Goal: Information Seeking & Learning: Learn about a topic

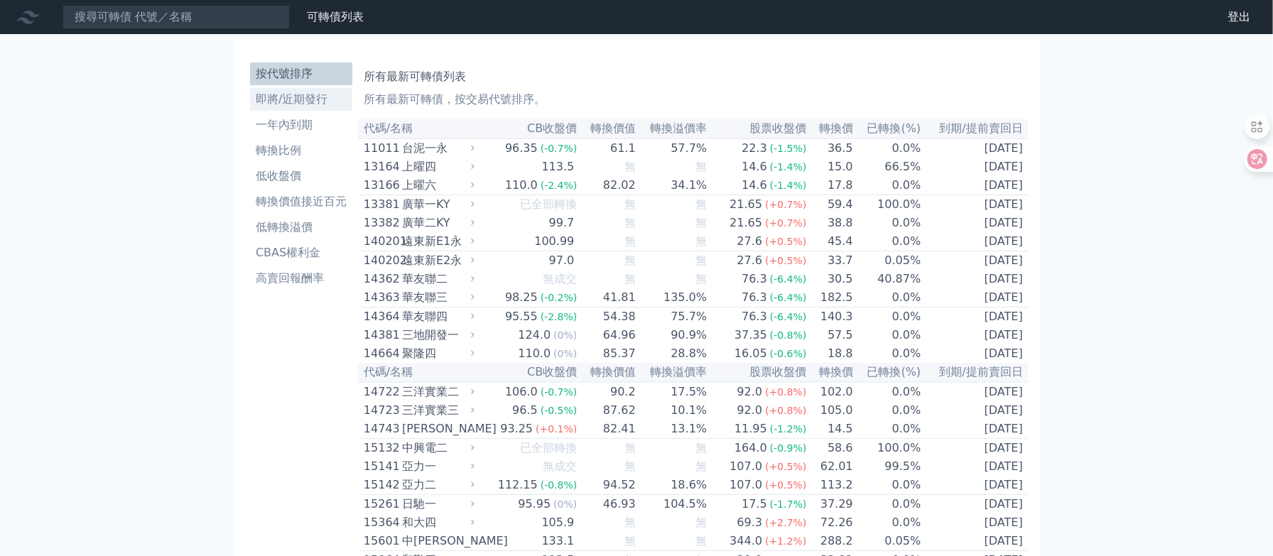
click at [250, 108] on li "即將/近期發行" at bounding box center [301, 99] width 102 height 17
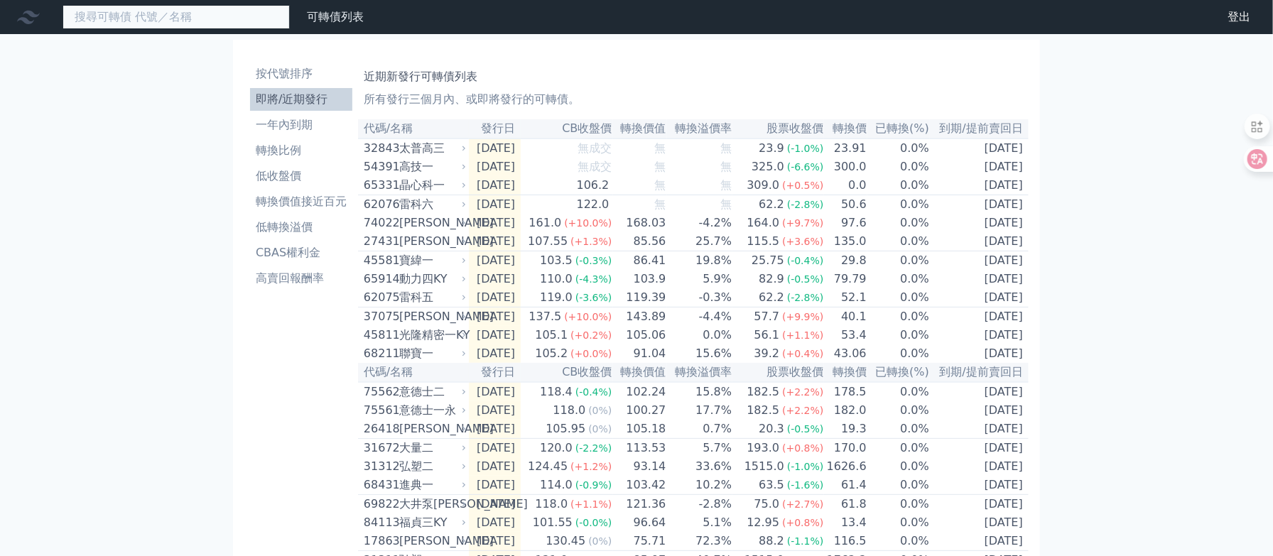
click at [170, 23] on input at bounding box center [176, 17] width 227 height 24
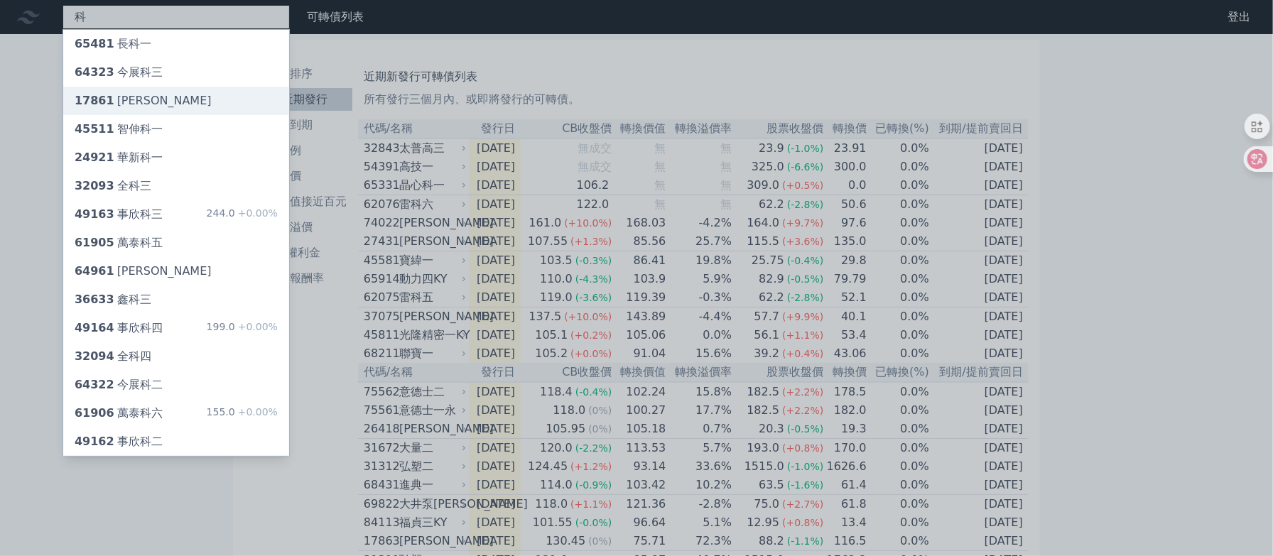
type input "科"
click at [158, 109] on div "17861 [PERSON_NAME]" at bounding box center [143, 100] width 137 height 17
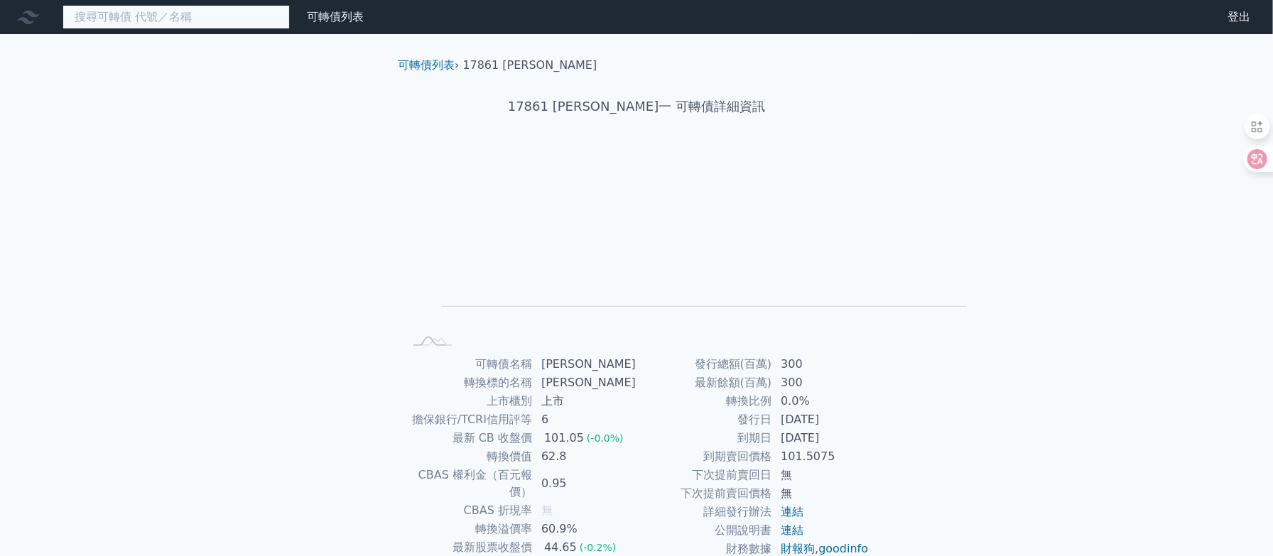
click at [249, 24] on input at bounding box center [176, 17] width 227 height 24
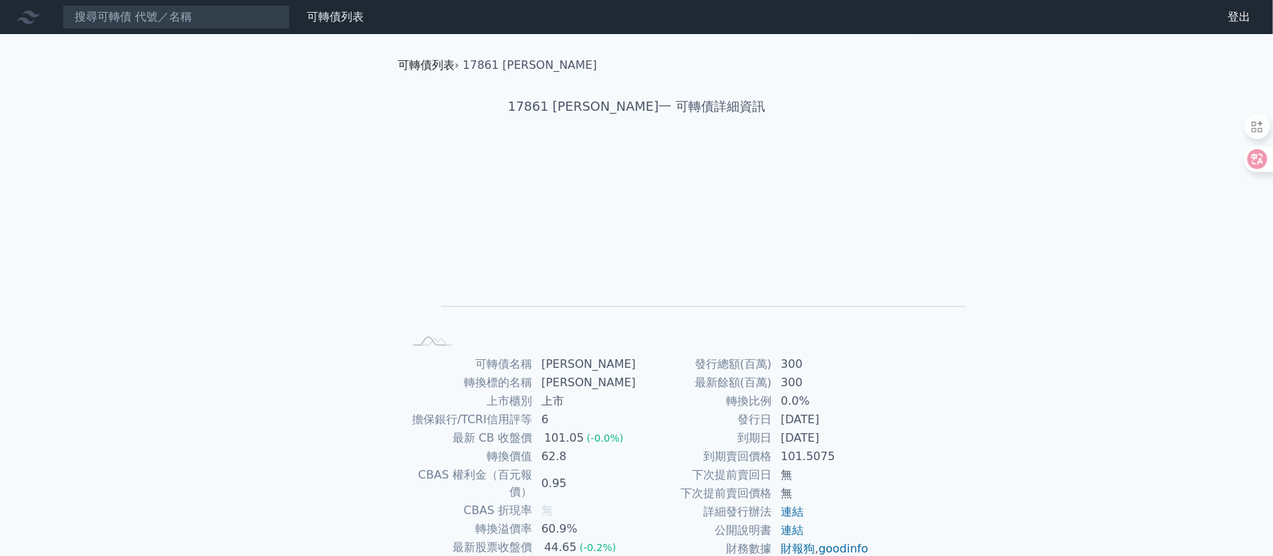
click at [398, 72] on link "可轉債列表" at bounding box center [426, 64] width 57 height 13
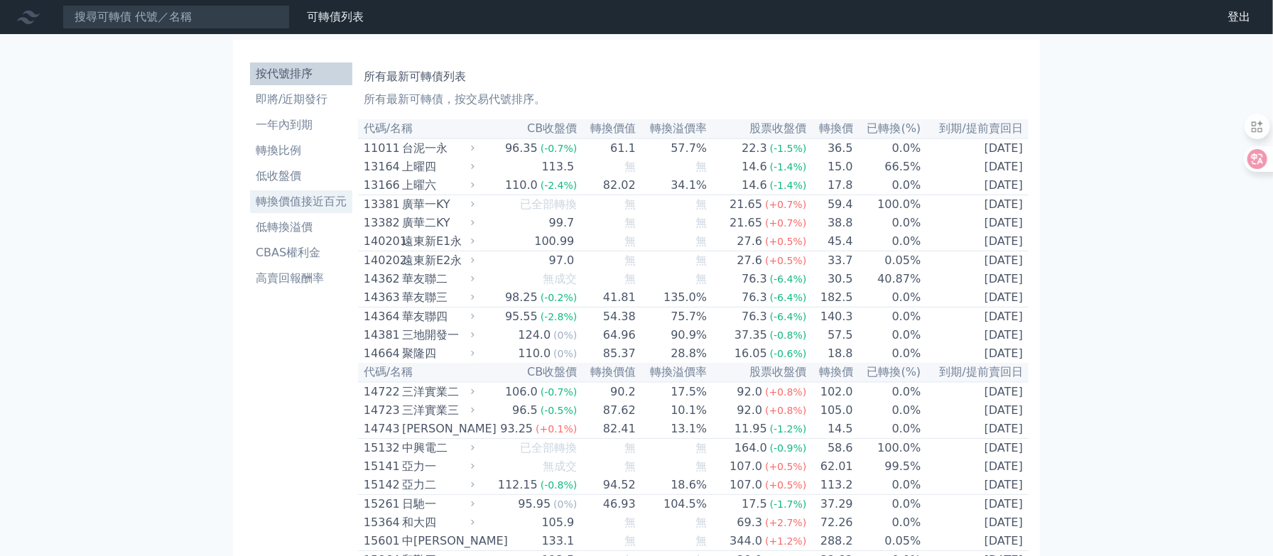
click at [250, 210] on li "轉換價值接近百元" at bounding box center [301, 201] width 102 height 17
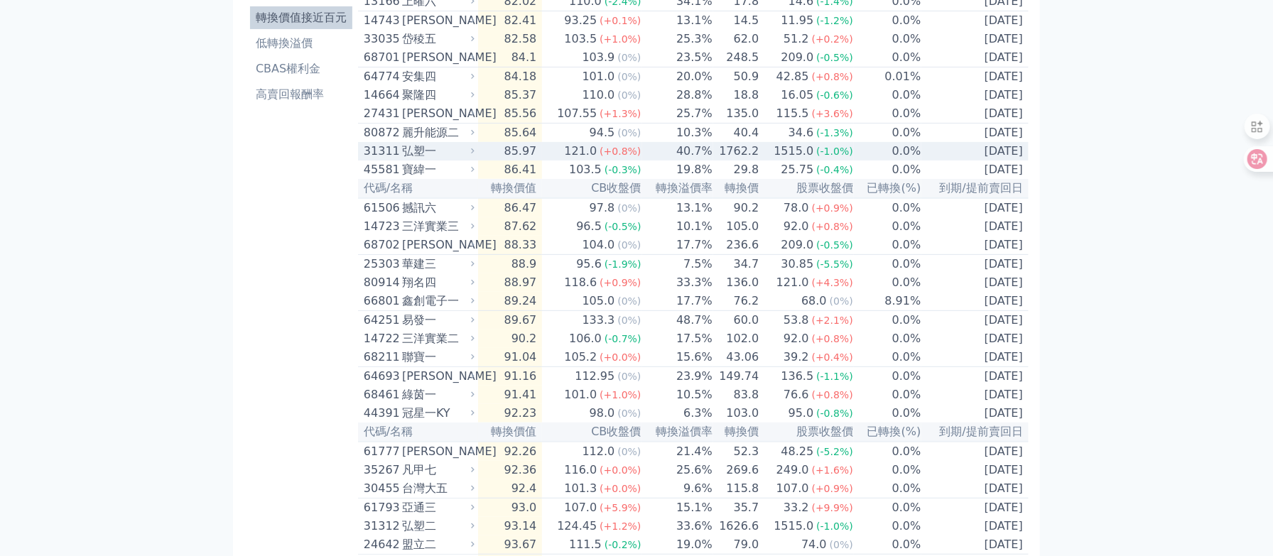
scroll to position [319, 0]
